Goal: Information Seeking & Learning: Understand process/instructions

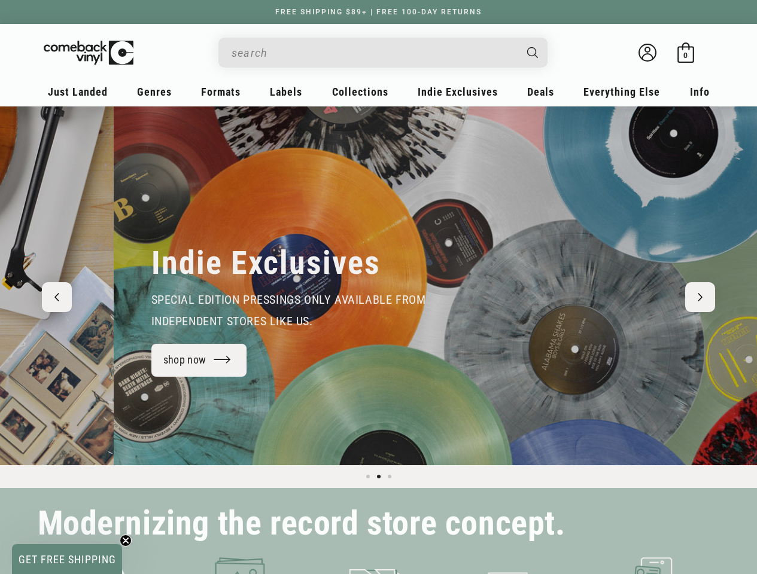
scroll to position [0, 757]
